Goal: Ask a question

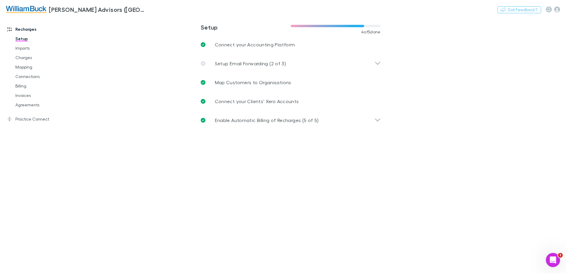
click at [22, 28] on link "Recharges" at bounding box center [40, 29] width 79 height 9
click at [21, 10] on img at bounding box center [26, 9] width 41 height 7
click at [553, 261] on icon "Open Intercom Messenger" at bounding box center [552, 260] width 10 height 10
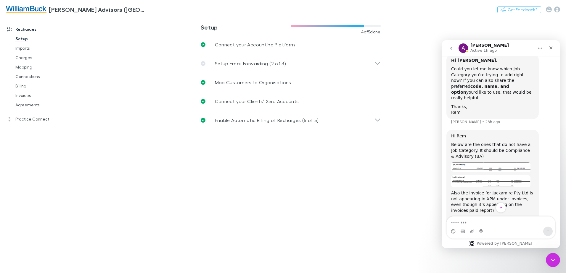
scroll to position [647, 0]
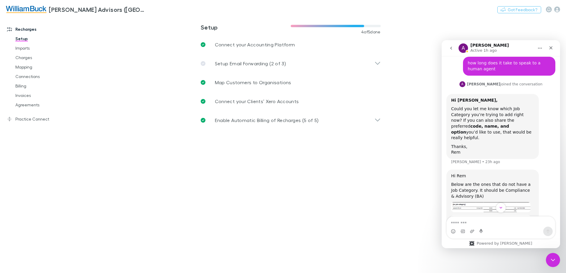
click at [471, 223] on textarea "Message…" at bounding box center [501, 222] width 108 height 10
type textarea "**********"
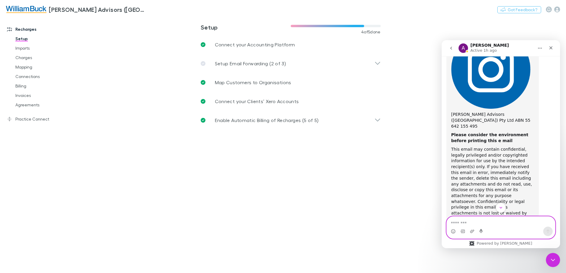
scroll to position [1620, 0]
